Goal: Task Accomplishment & Management: Use online tool/utility

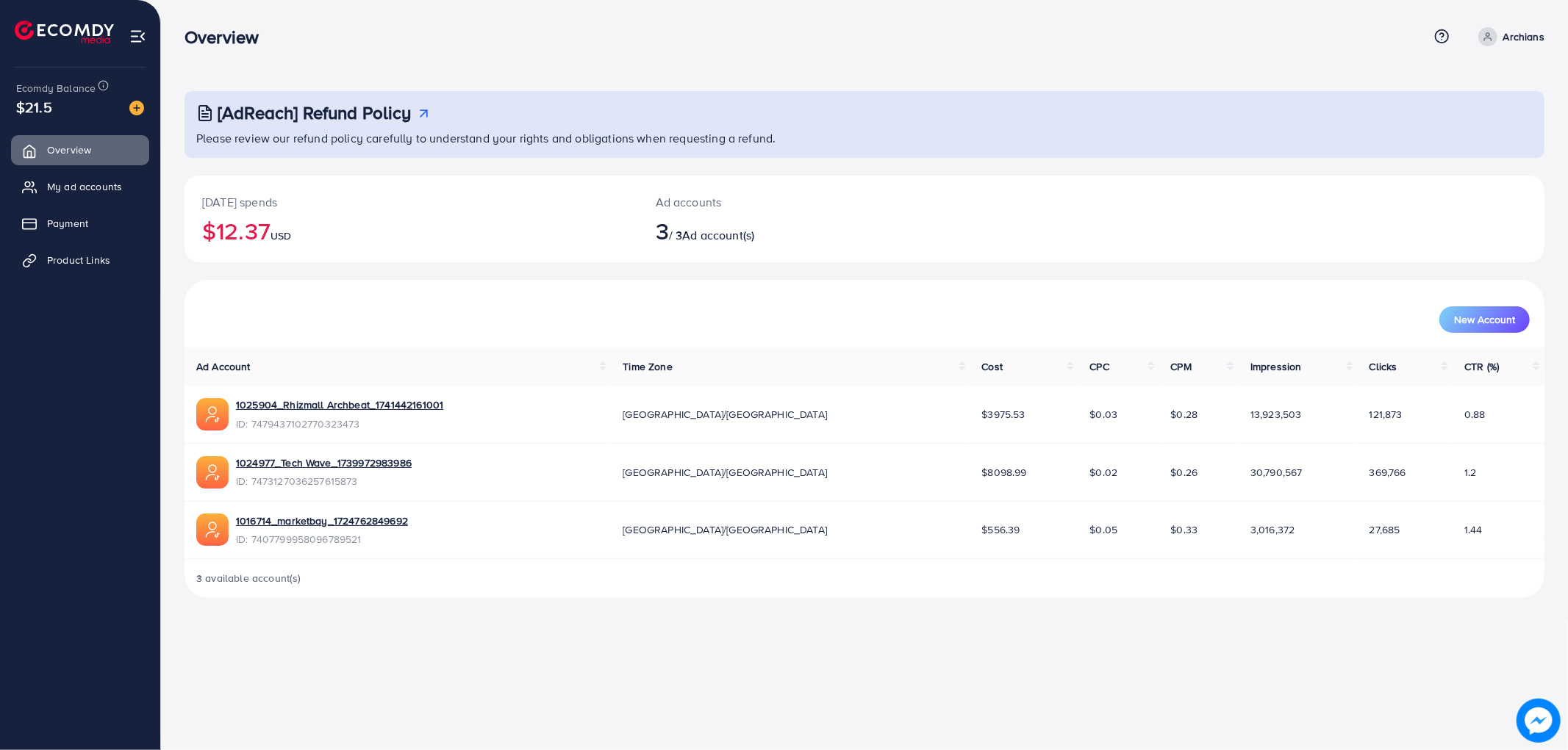
click at [79, 188] on span "My ad accounts" at bounding box center [85, 187] width 75 height 15
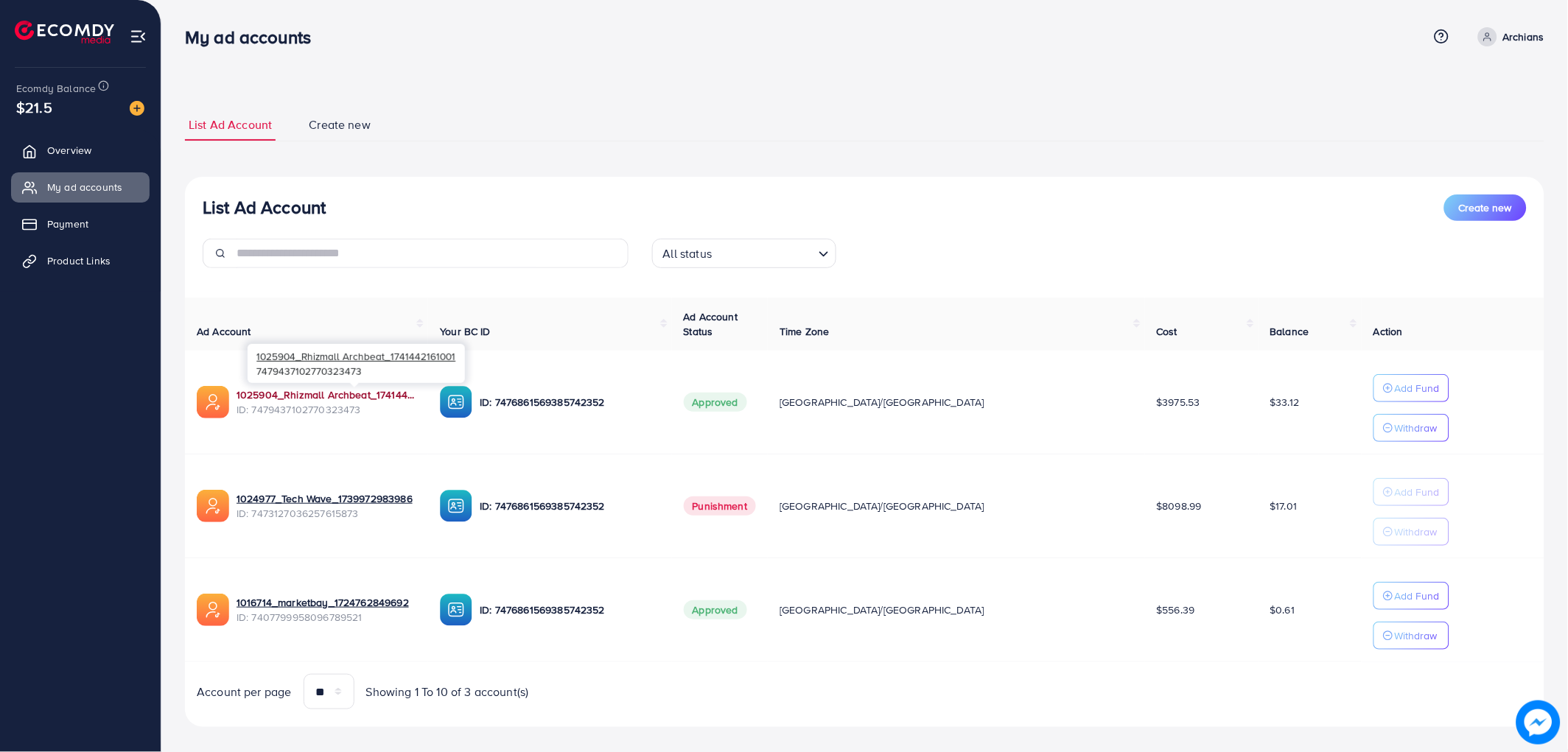
click at [414, 396] on link "1025904_Rhizmall Archbeat_1741442161001" at bounding box center [327, 395] width 180 height 15
click at [288, 407] on span "ID: 7479437102770323473" at bounding box center [327, 410] width 180 height 15
click at [290, 396] on link "1025904_Rhizmall Archbeat_1741442161001" at bounding box center [327, 395] width 180 height 15
click at [66, 274] on link "Product Links" at bounding box center [81, 260] width 139 height 29
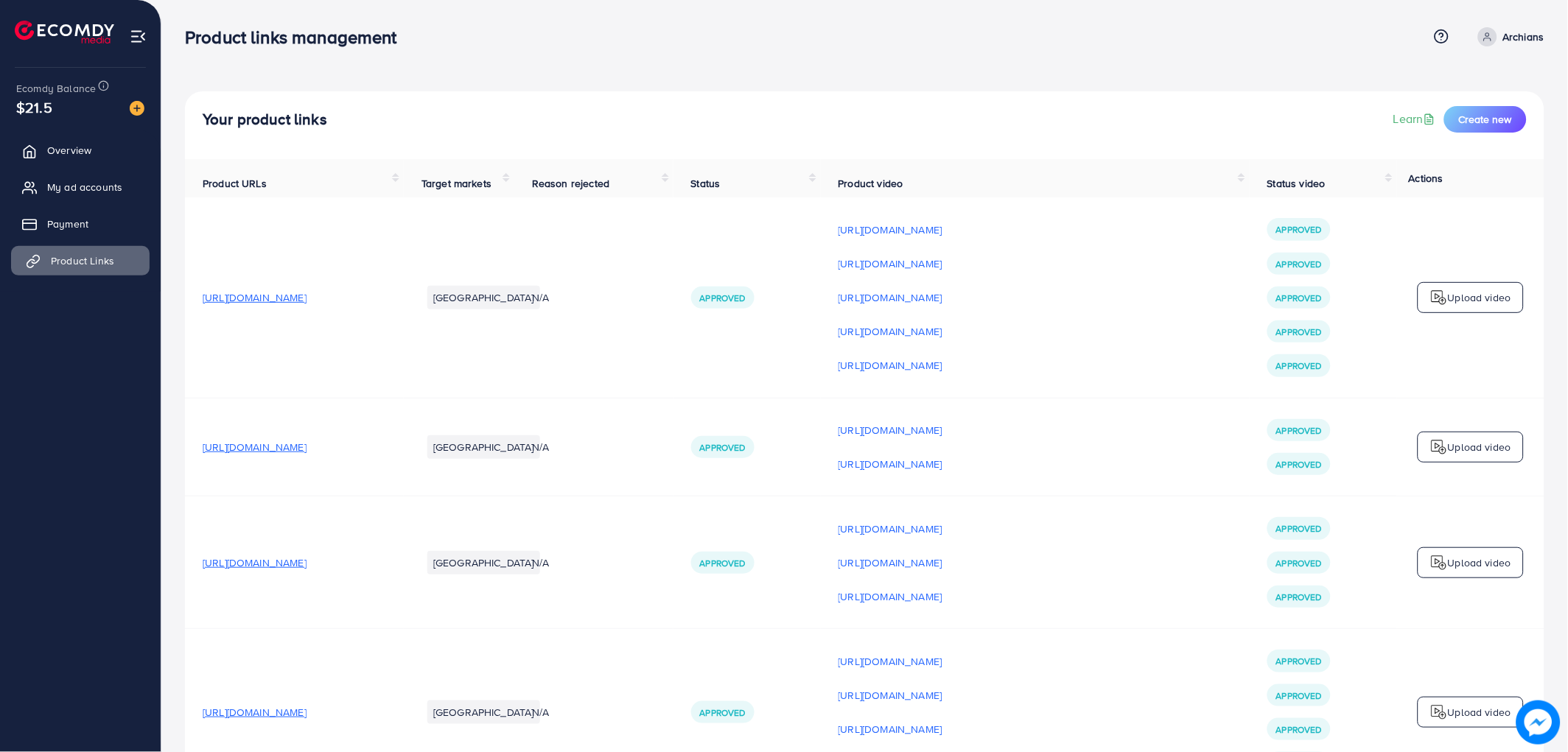
click at [76, 259] on span "Product Links" at bounding box center [82, 261] width 63 height 15
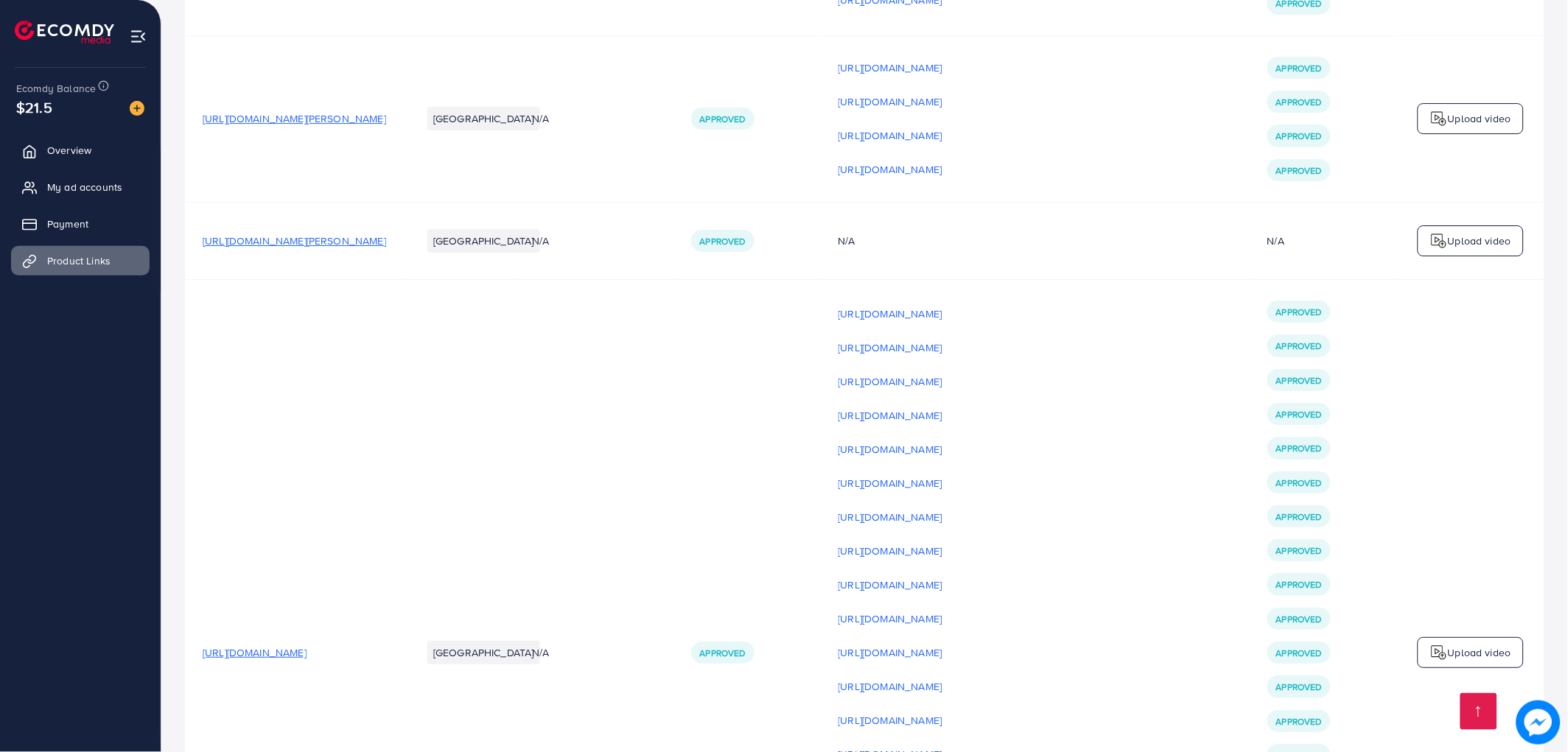
scroll to position [5029, 0]
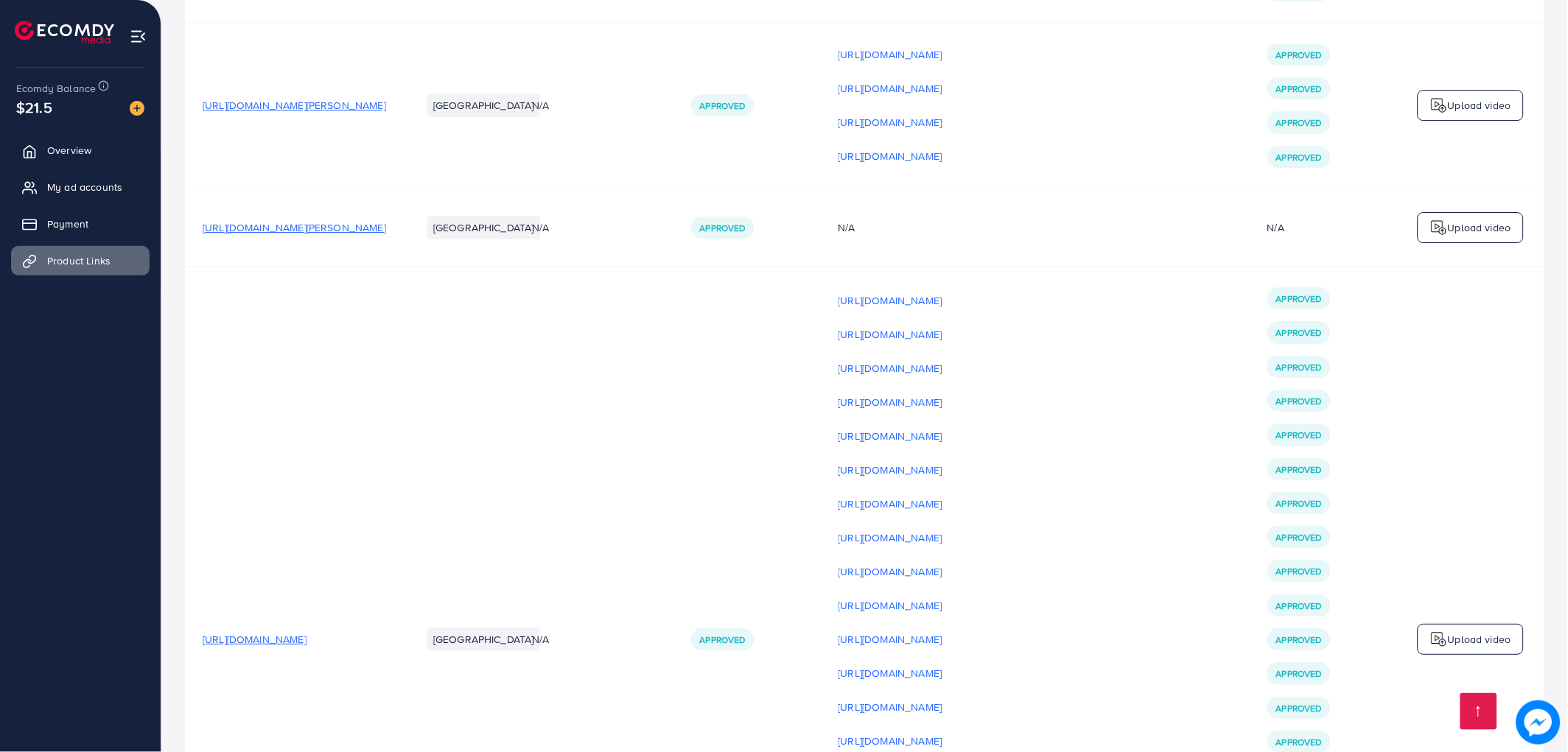
click at [288, 647] on span "[URL][DOMAIN_NAME]" at bounding box center [255, 640] width 104 height 15
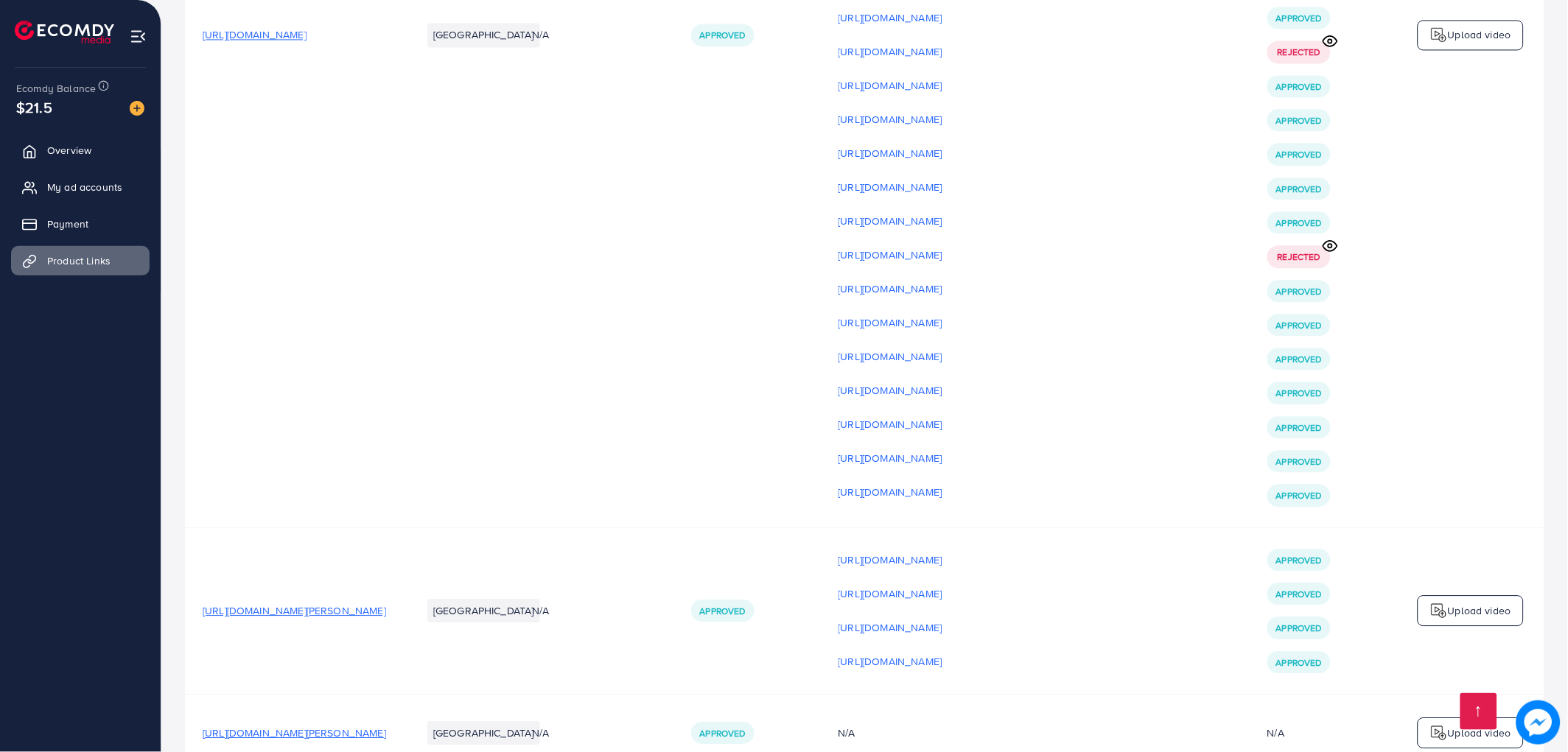
scroll to position [4375, 0]
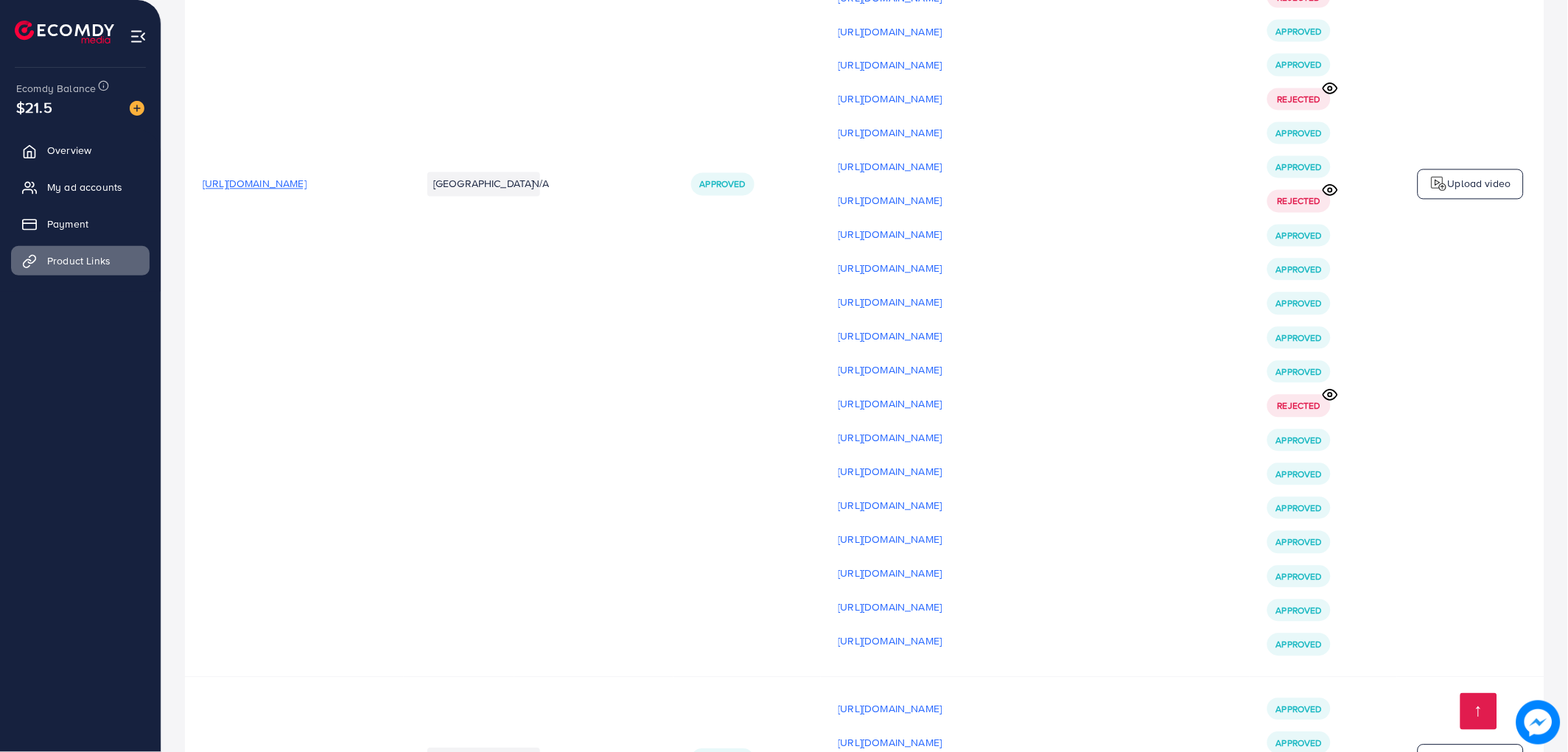
click at [1466, 193] on p "Upload video" at bounding box center [1480, 183] width 63 height 17
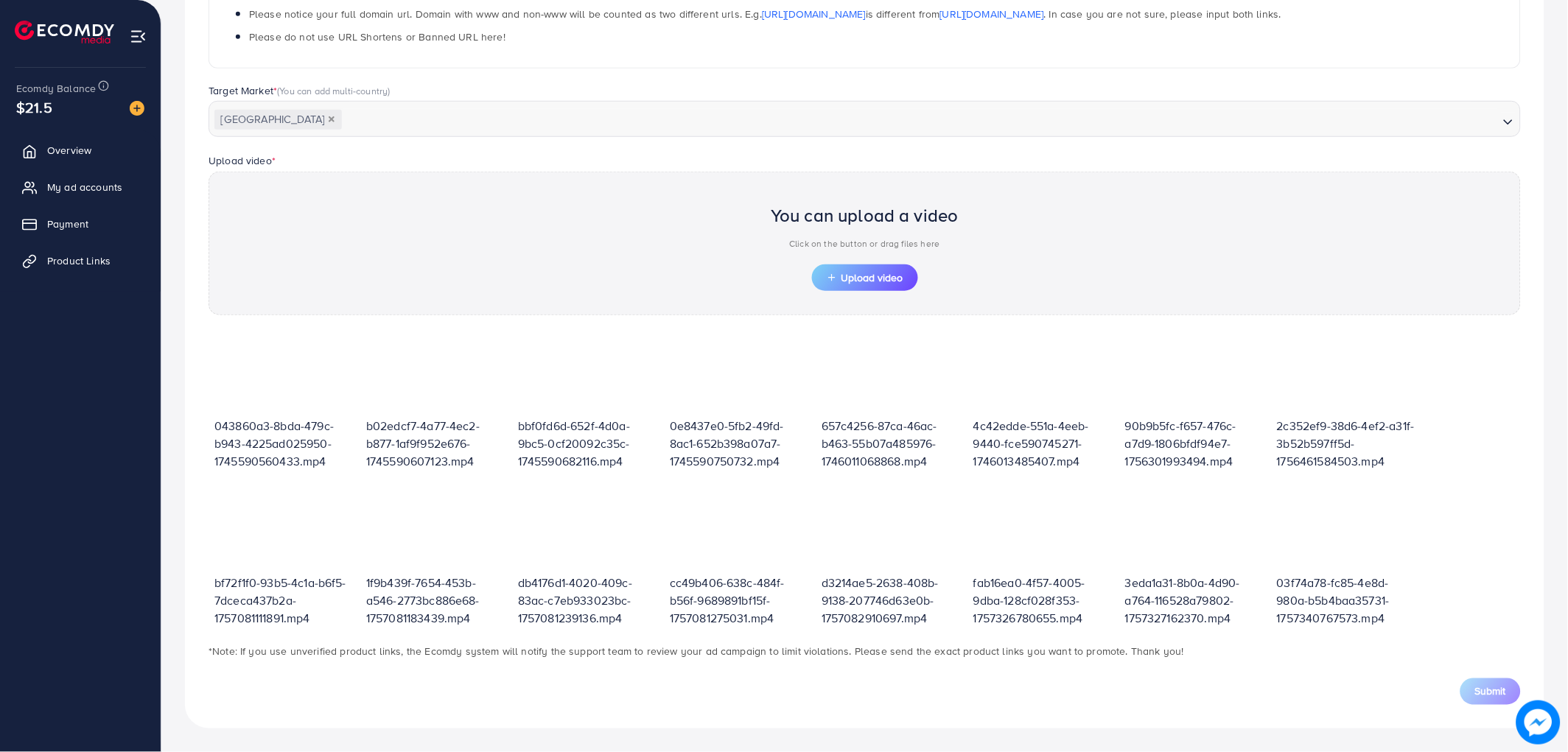
scroll to position [323, 0]
click at [876, 291] on div "You can upload a video Click on the button or drag files here Upload video" at bounding box center [864, 244] width 1312 height 143
click at [877, 275] on span "Upload video" at bounding box center [865, 278] width 77 height 11
click at [1164, 547] on div at bounding box center [1195, 534] width 140 height 81
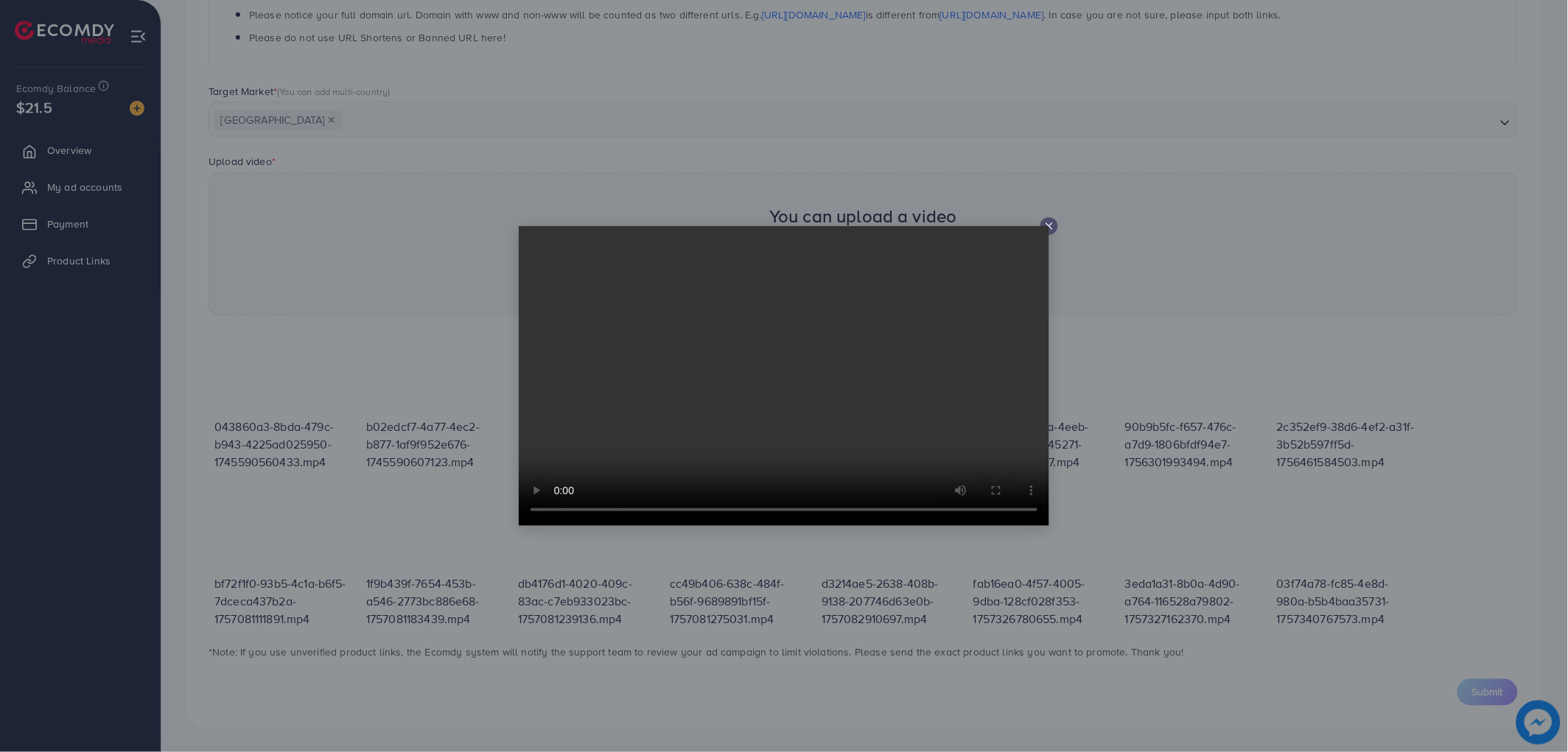
click at [1164, 547] on div at bounding box center [784, 376] width 1568 height 752
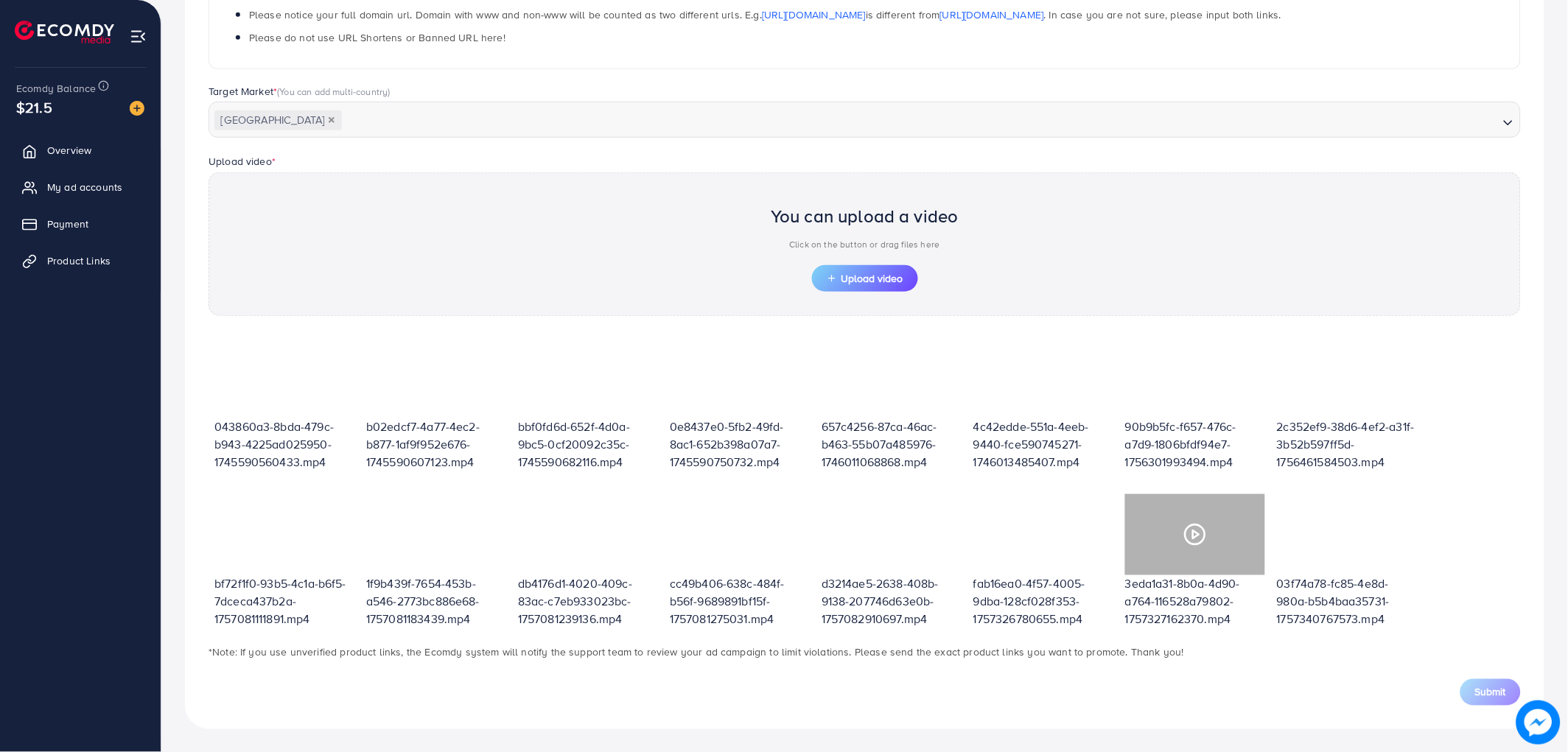
click at [1192, 531] on icon at bounding box center [1195, 535] width 23 height 23
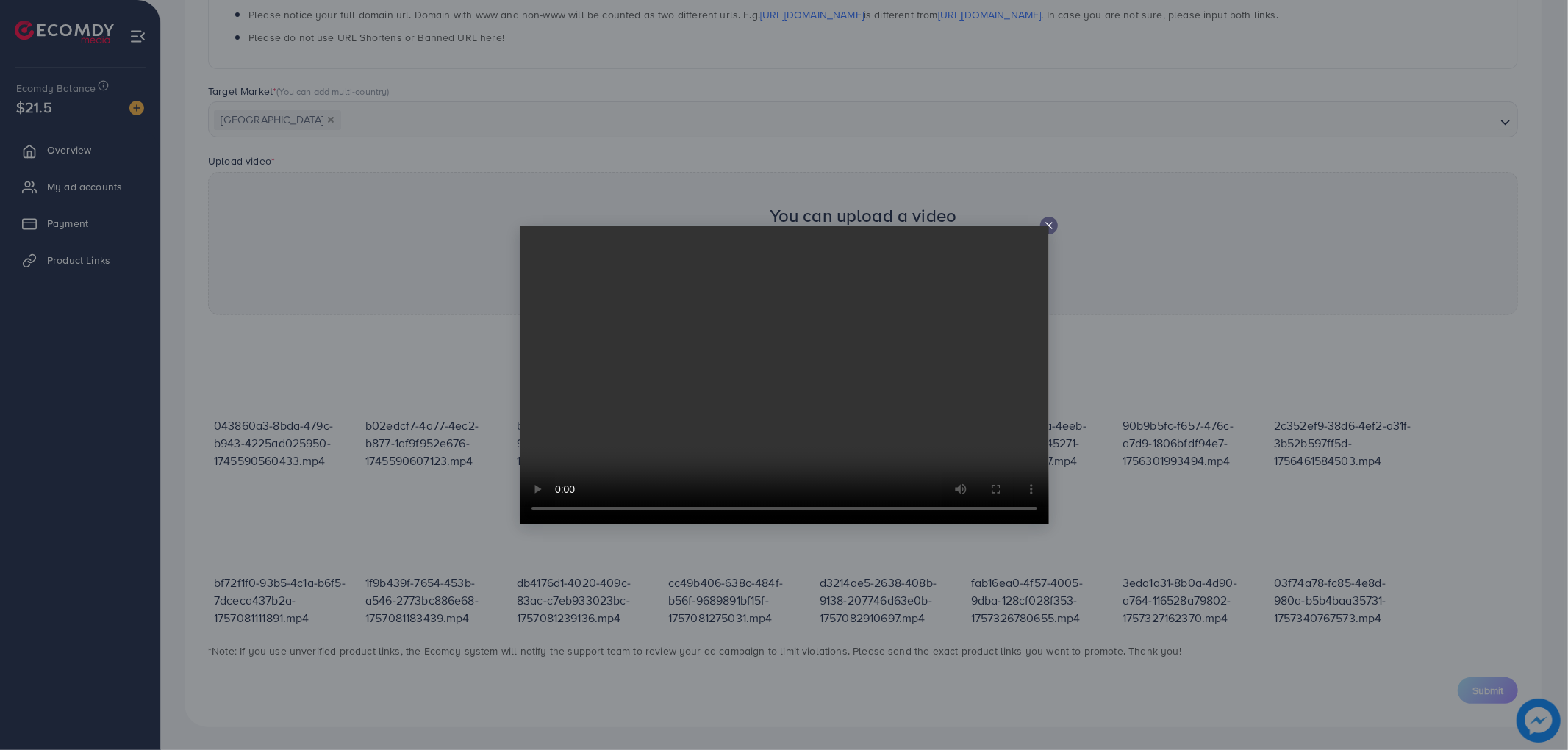
click at [1041, 224] on div at bounding box center [1048, 225] width 17 height 17
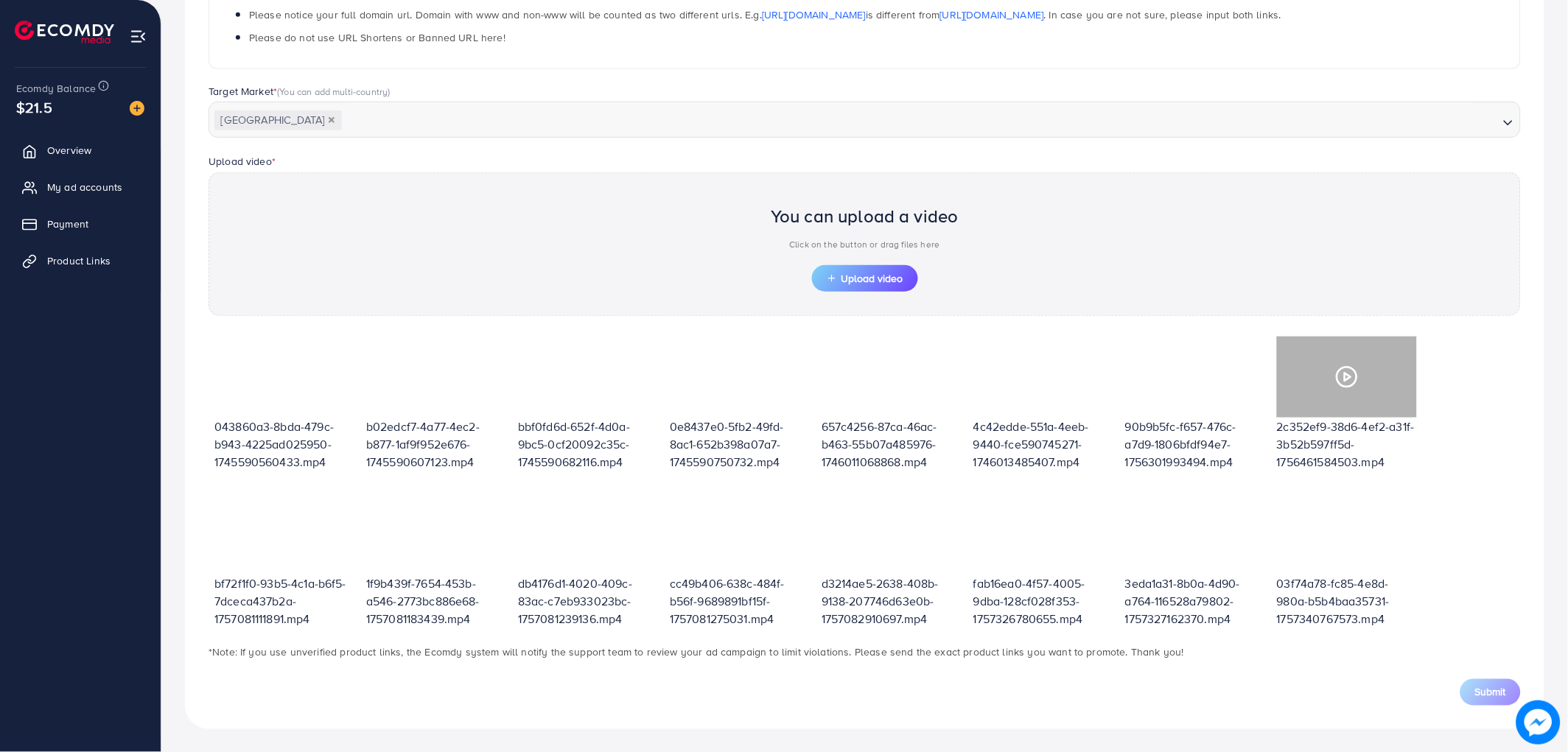
click at [1344, 369] on icon at bounding box center [1346, 377] width 23 height 23
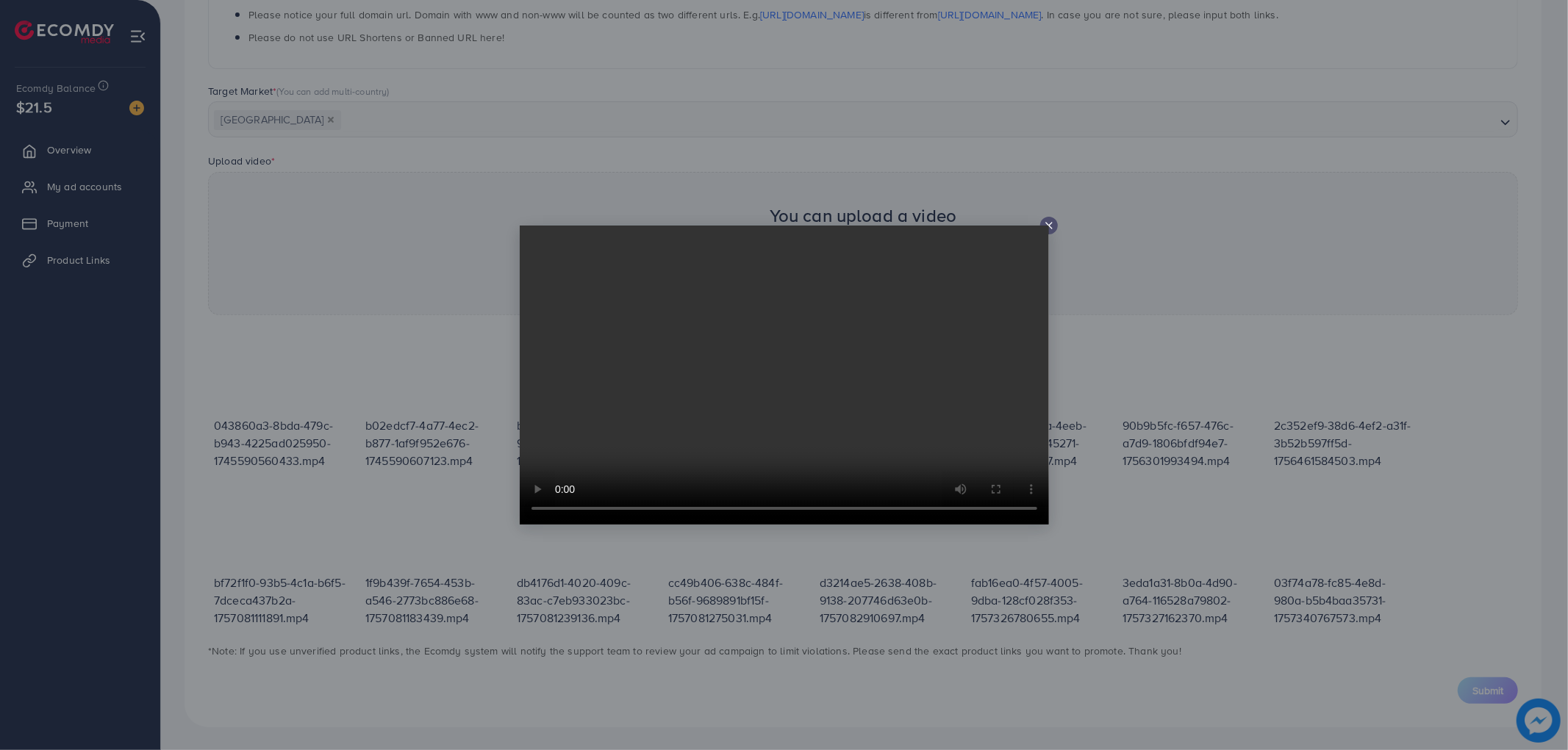
click at [1044, 224] on icon at bounding box center [1049, 226] width 12 height 12
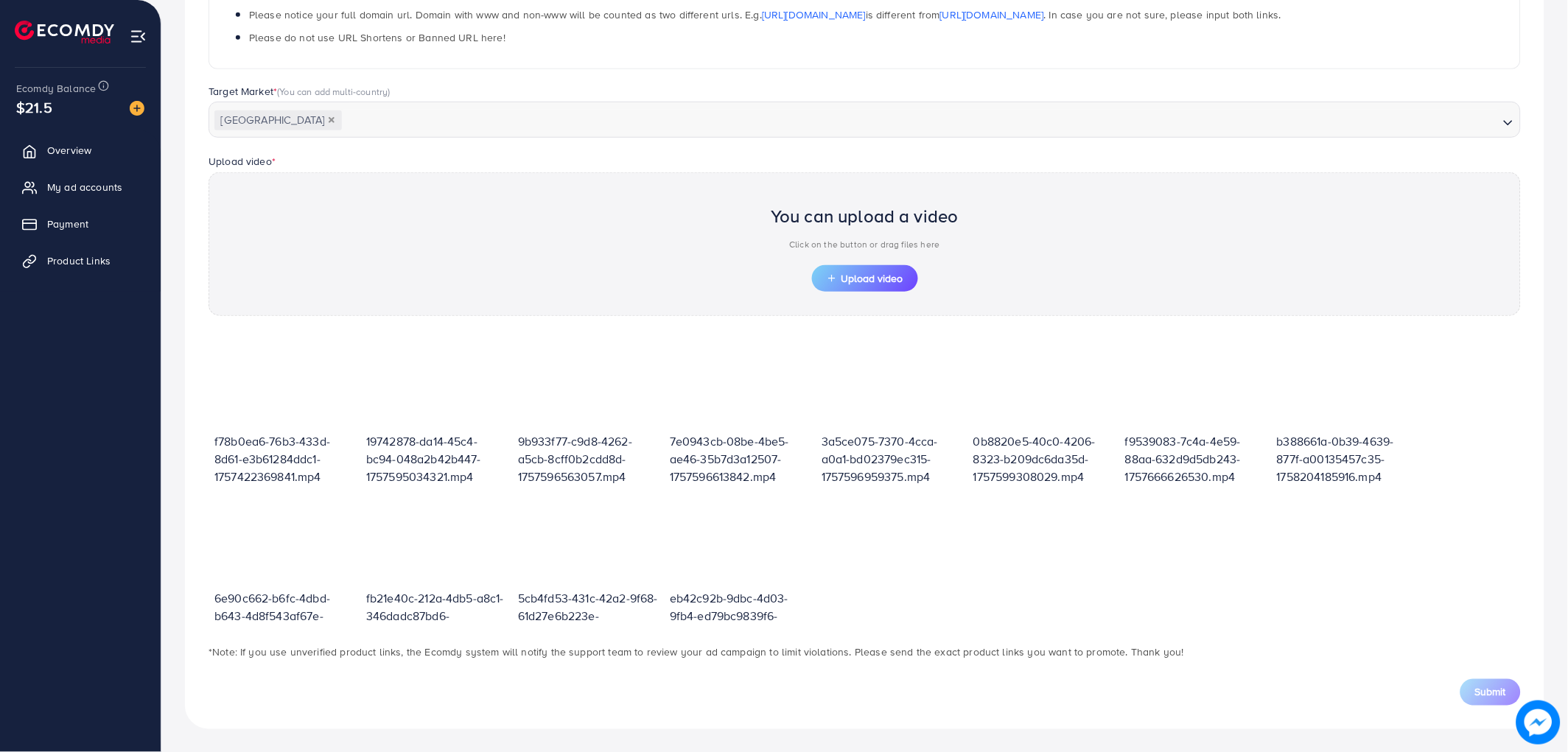
scroll to position [327, 0]
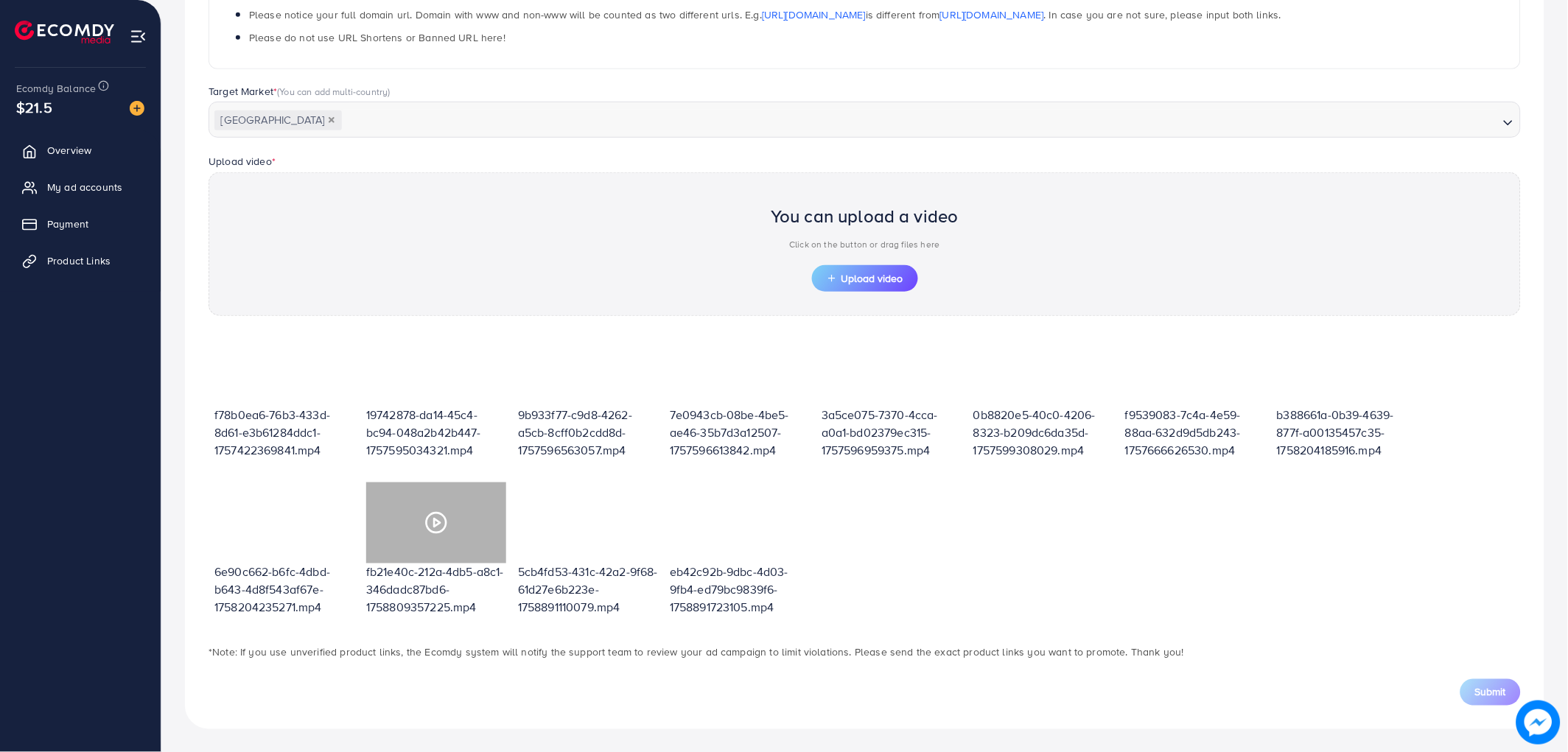
click at [438, 520] on polygon at bounding box center [437, 523] width 6 height 8
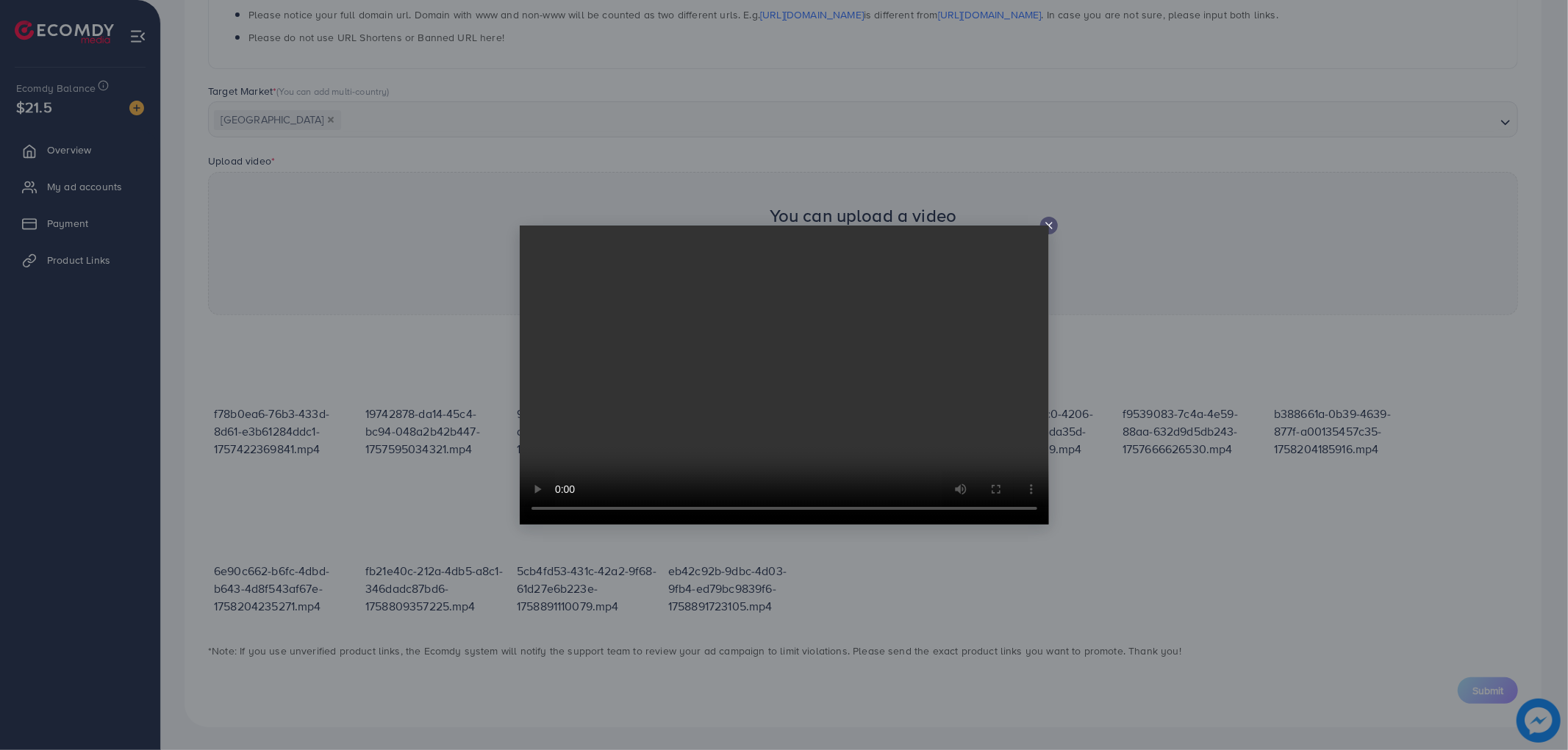
click at [1053, 224] on icon at bounding box center [1049, 226] width 12 height 12
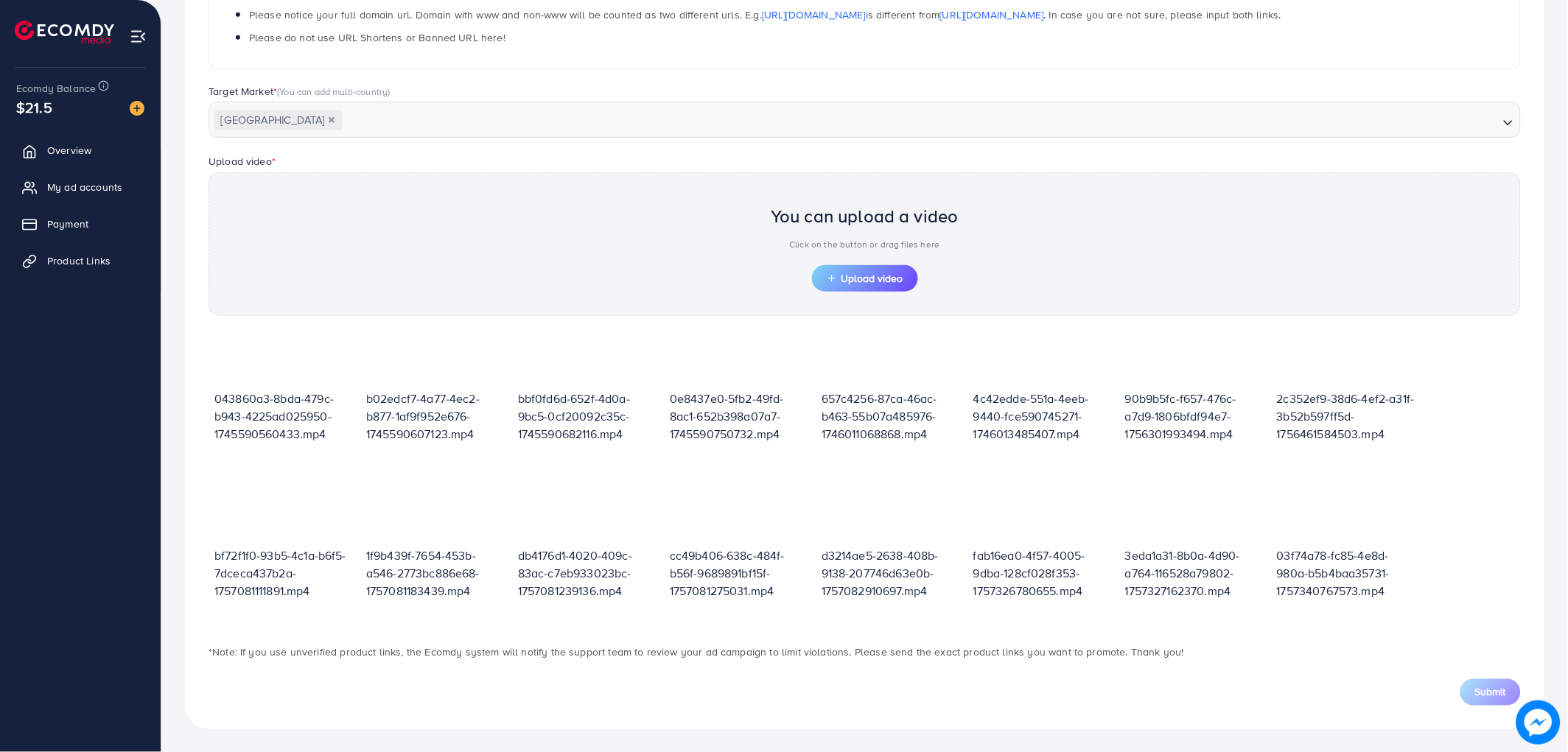
scroll to position [0, 0]
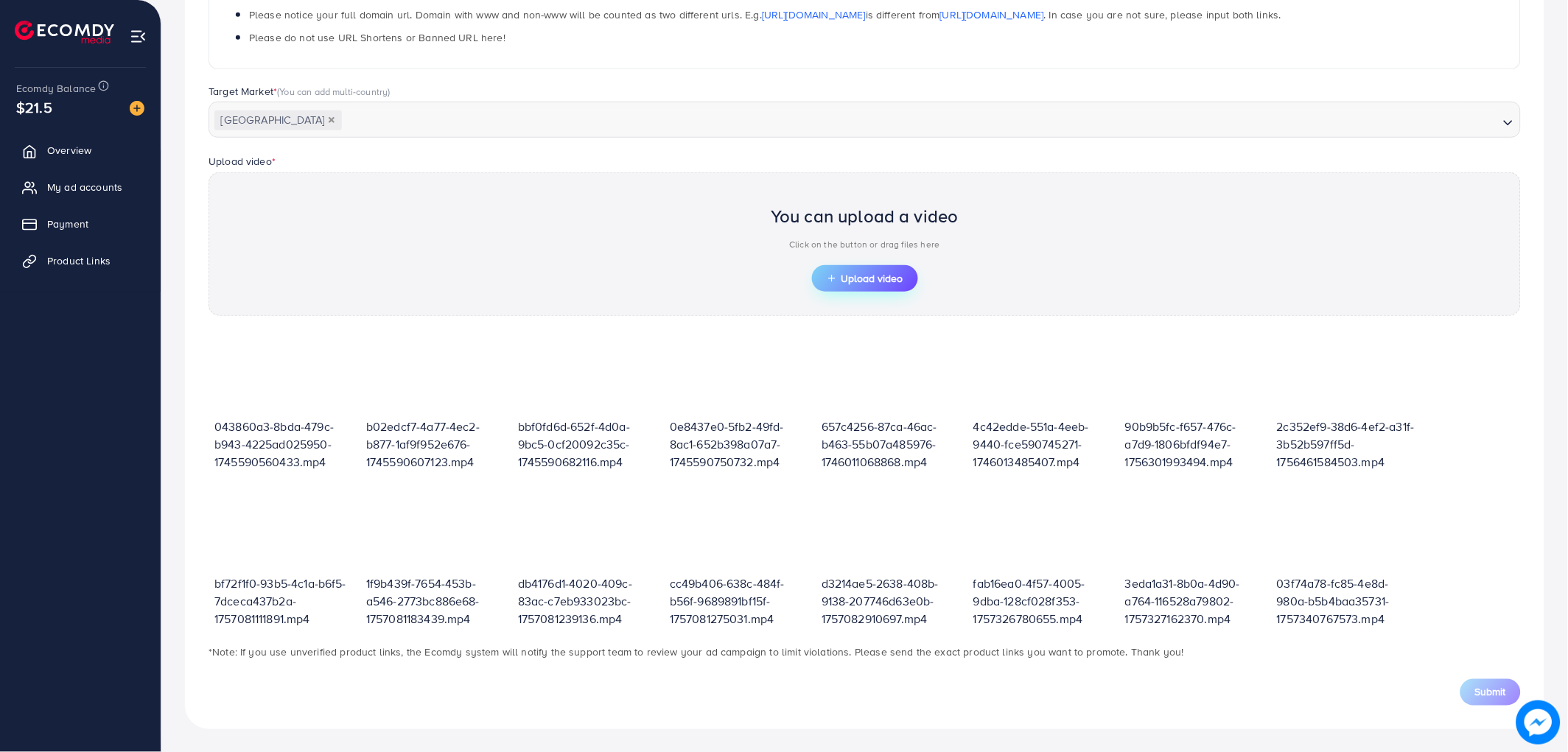
click at [877, 280] on span "Upload video" at bounding box center [865, 278] width 77 height 11
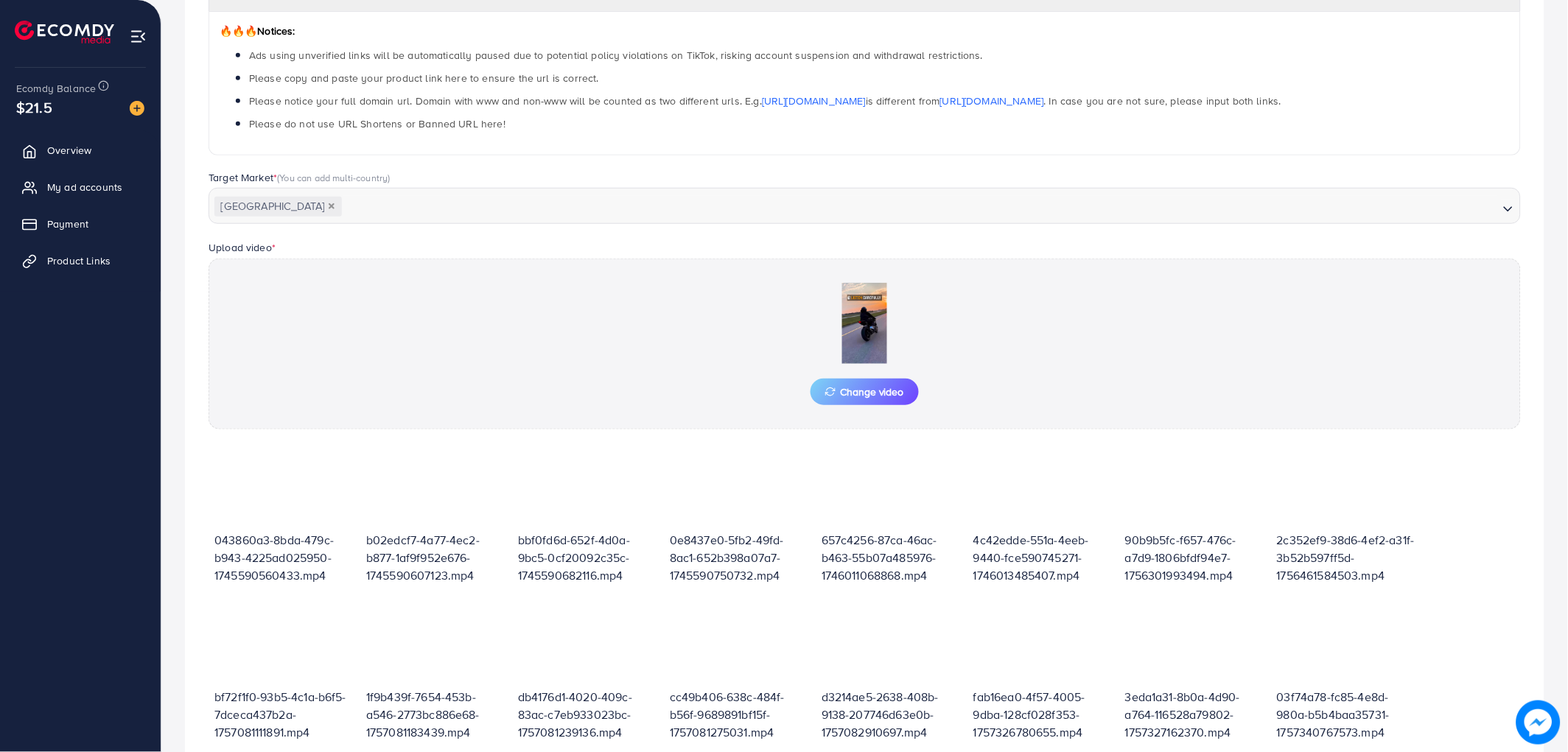
scroll to position [350, 0]
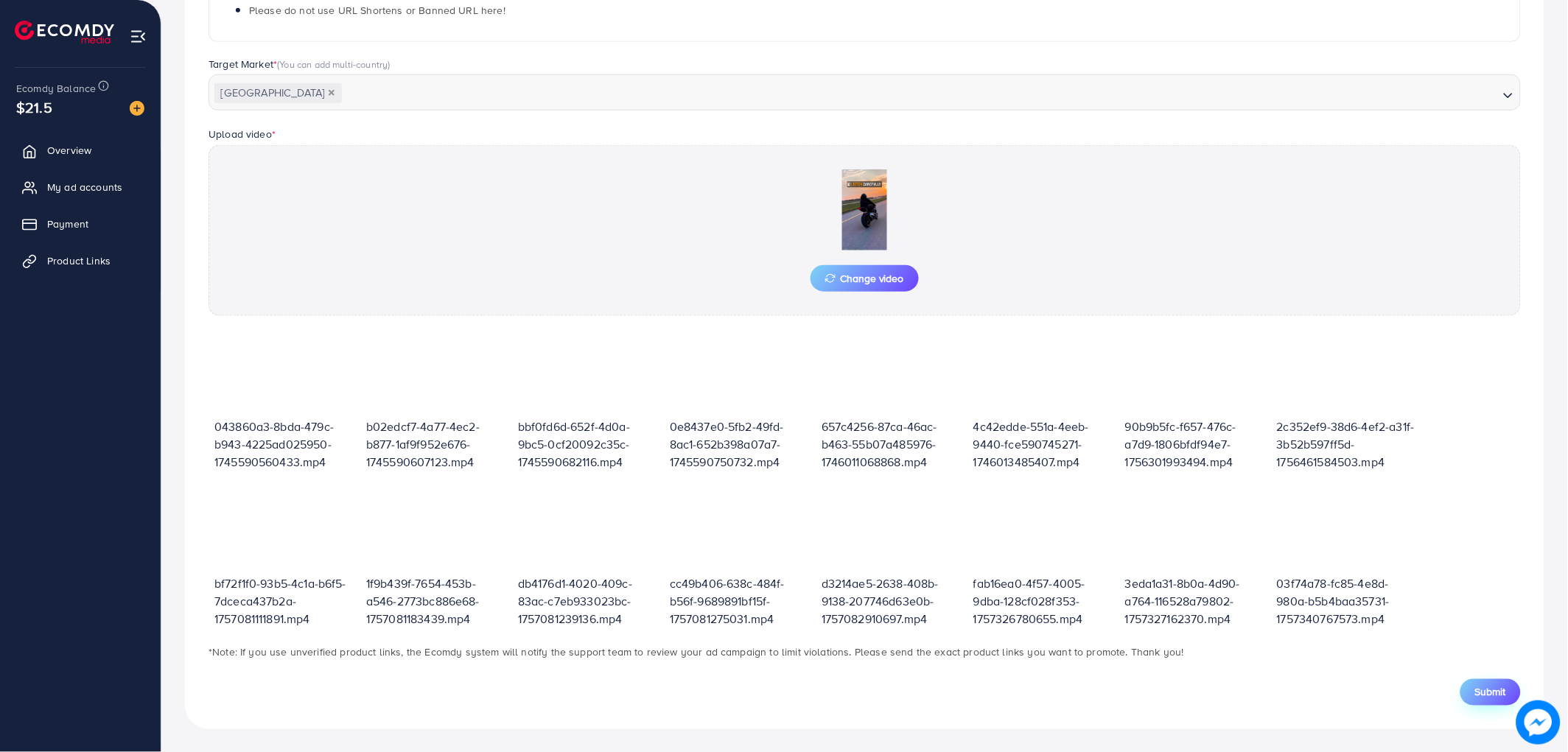
click at [1499, 698] on span "Submit" at bounding box center [1490, 692] width 31 height 15
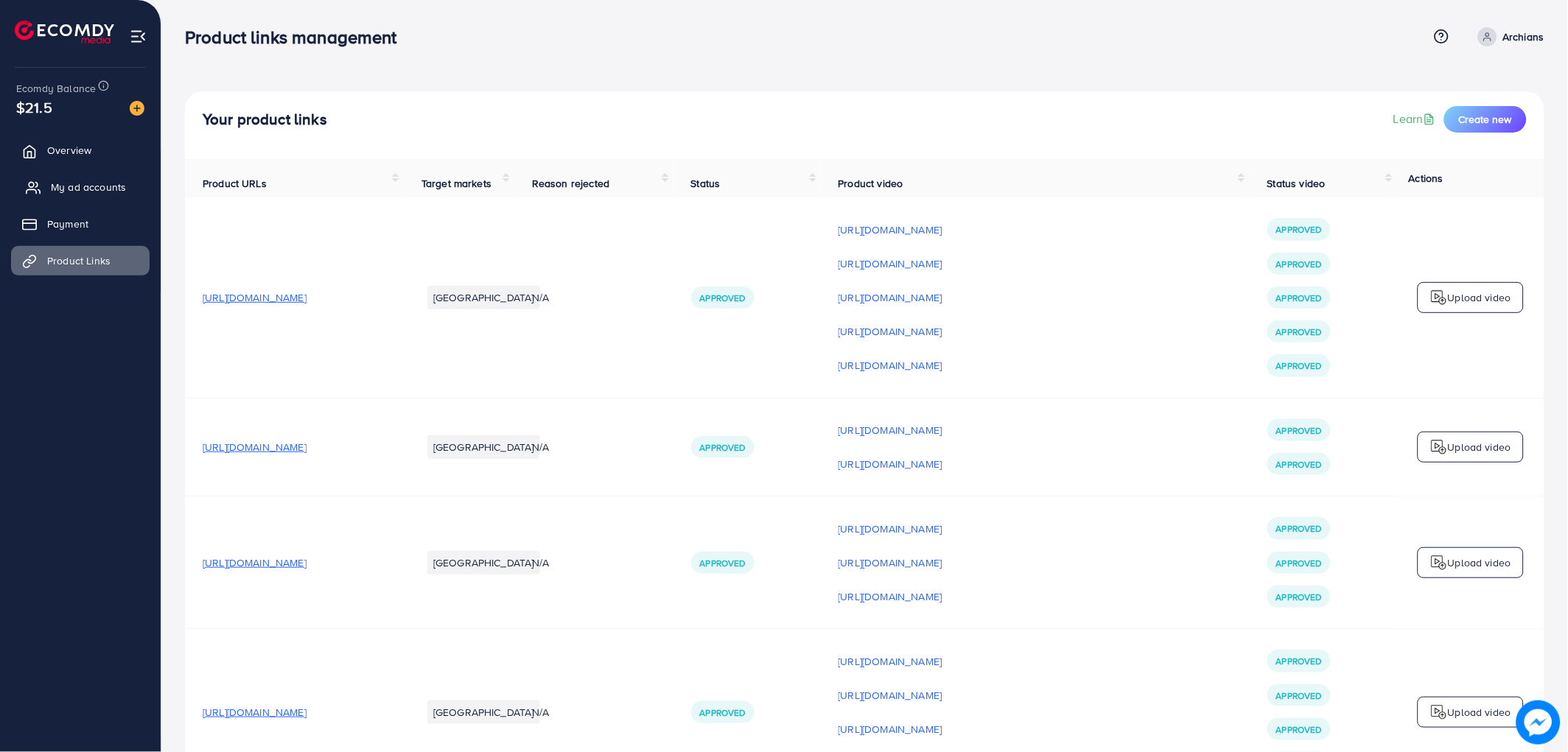
click at [93, 180] on span "My ad accounts" at bounding box center [88, 187] width 75 height 15
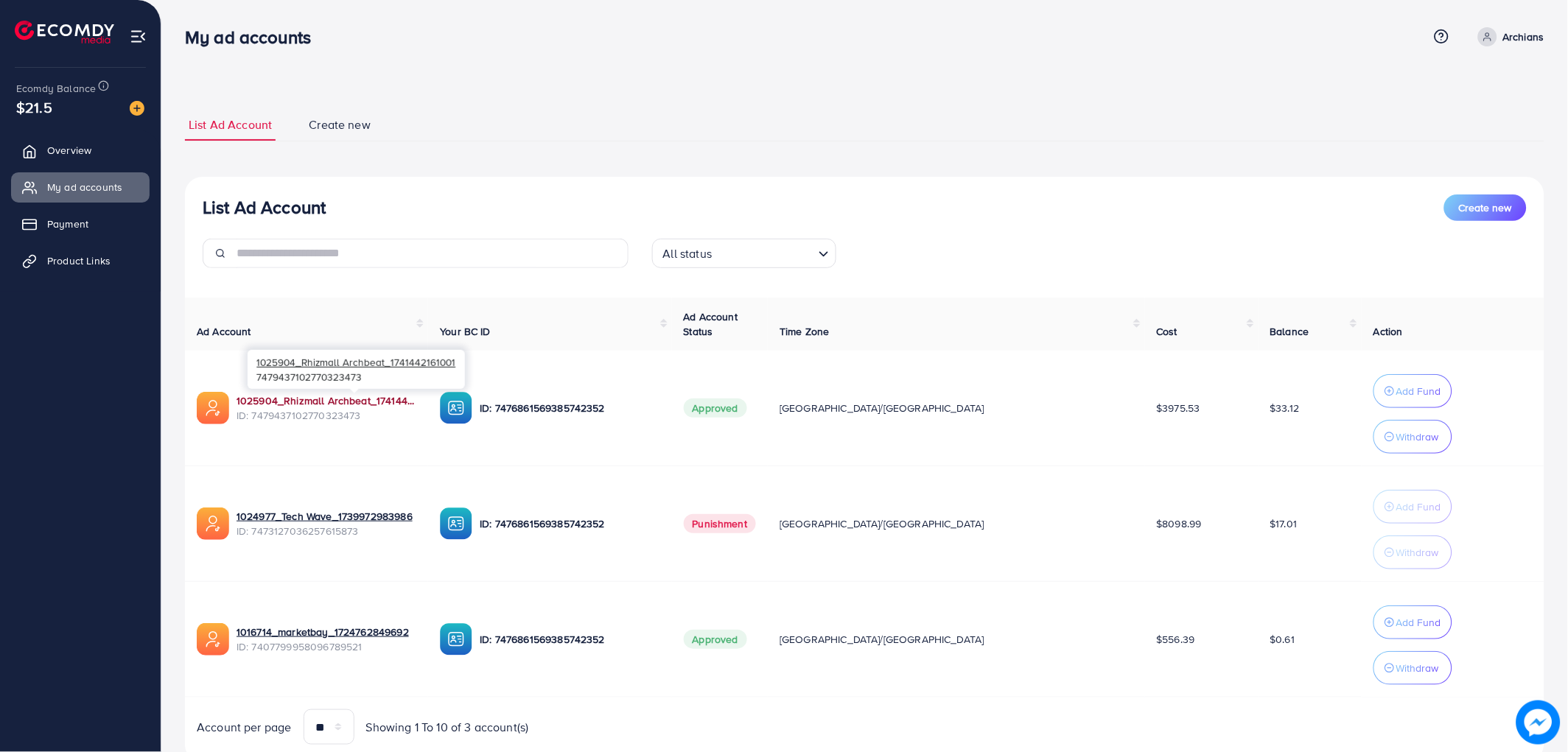
click at [327, 404] on link "1025904_Rhizmall Archbeat_1741442161001" at bounding box center [327, 401] width 180 height 15
click at [295, 397] on link "1025904_Rhizmall Archbeat_1741442161001" at bounding box center [327, 401] width 180 height 15
